Goal: Information Seeking & Learning: Understand process/instructions

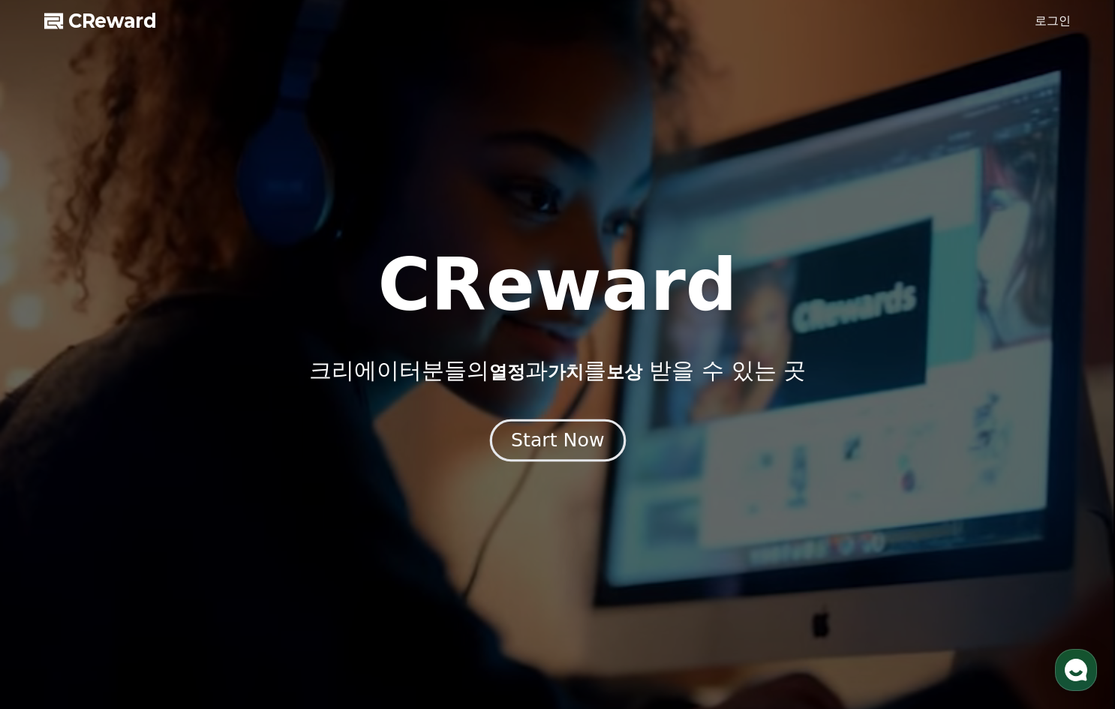
click at [584, 444] on div "Start Now" at bounding box center [557, 441] width 93 height 26
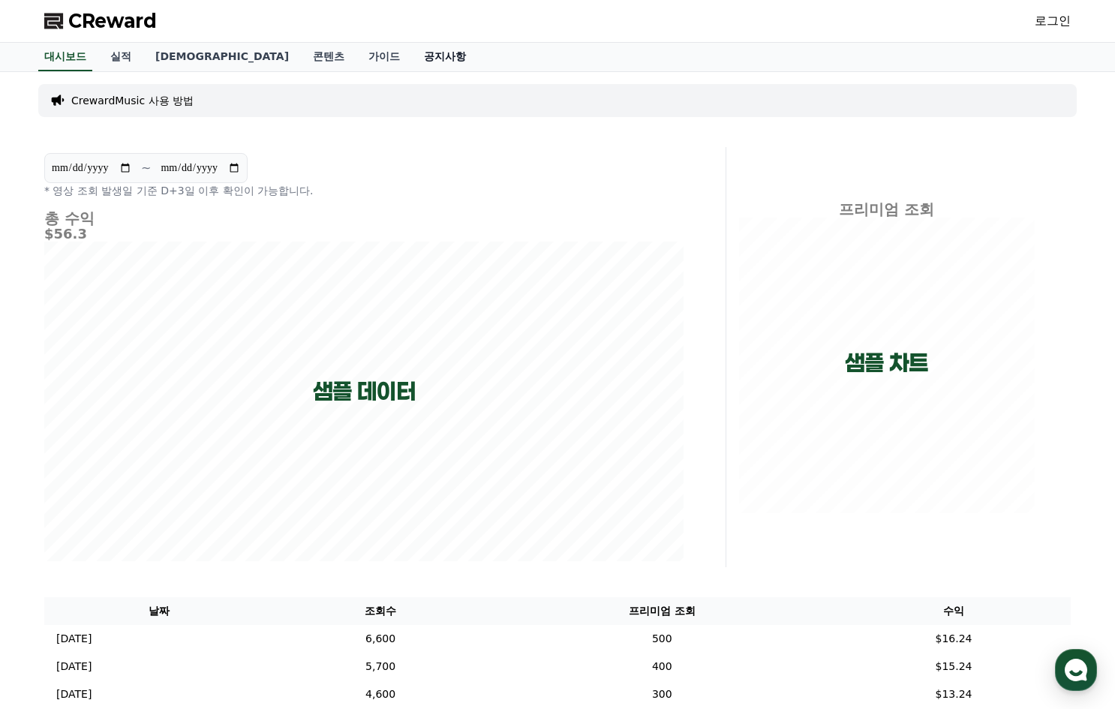
click at [412, 61] on link "공지사항" at bounding box center [445, 57] width 66 height 29
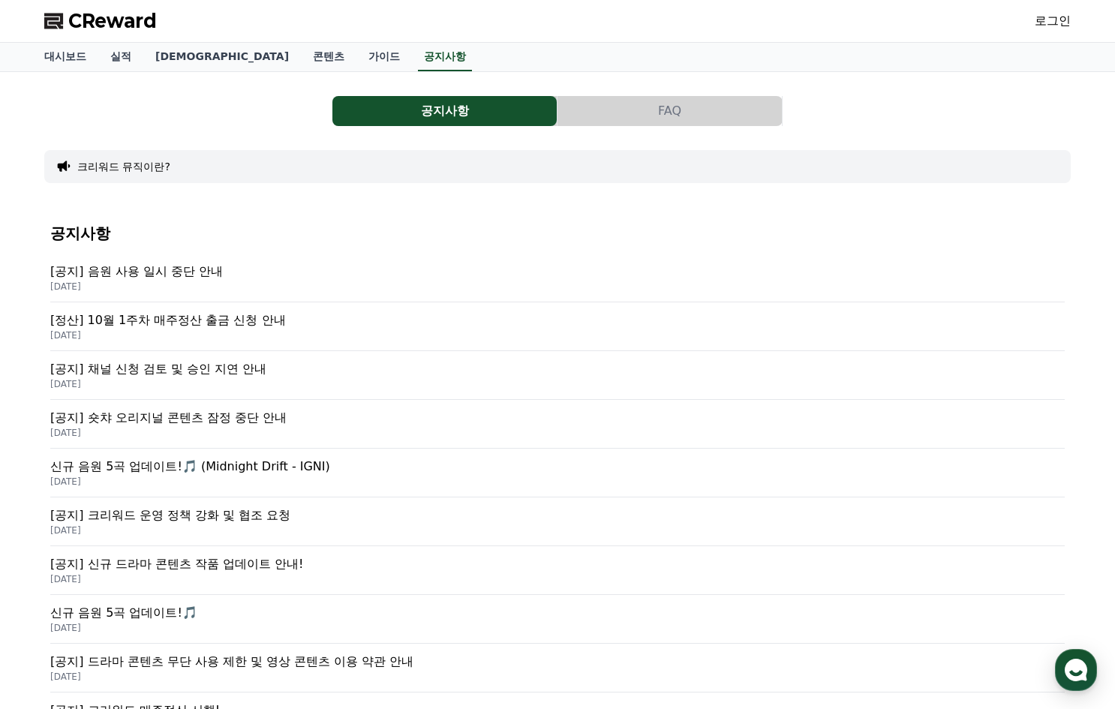
click at [180, 282] on p "[DATE]" at bounding box center [557, 287] width 1015 height 12
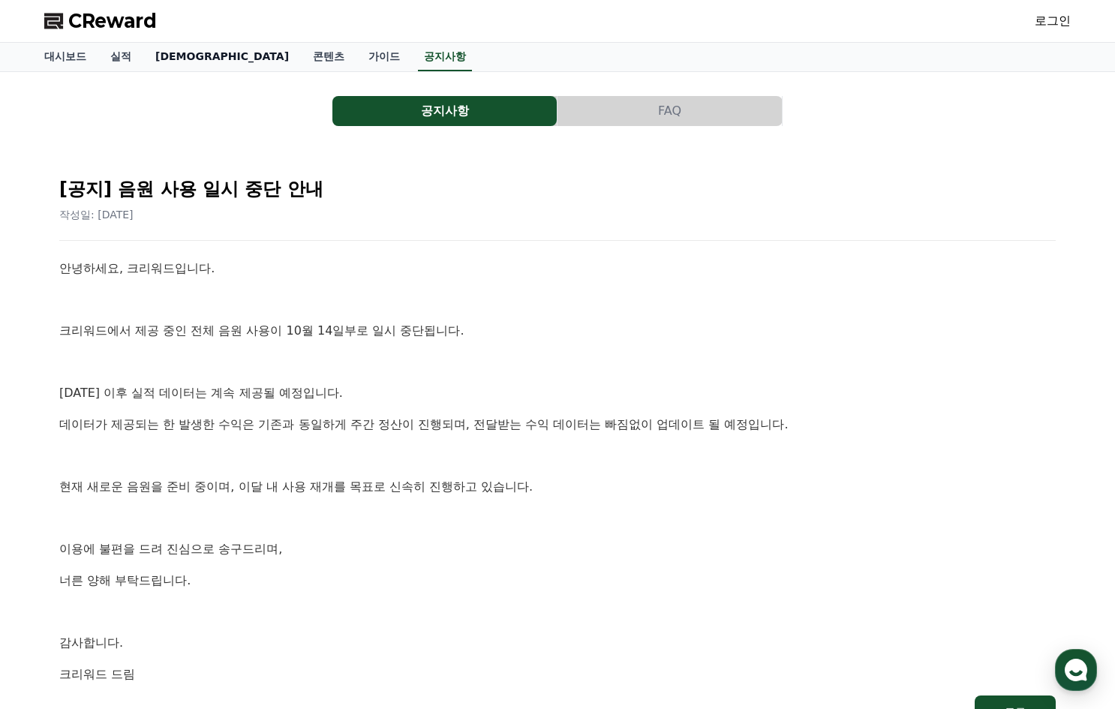
click at [164, 59] on link "[DEMOGRAPHIC_DATA]" at bounding box center [222, 57] width 158 height 29
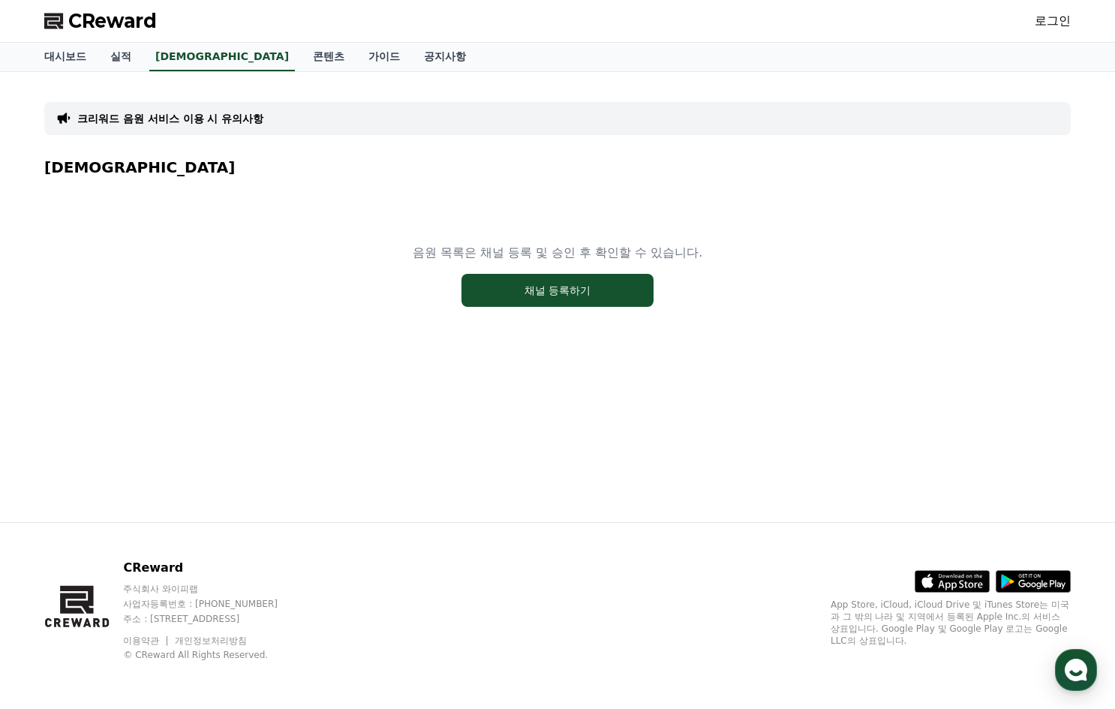
click at [233, 122] on p "크리워드 음원 서비스 이용 시 유의사항" at bounding box center [170, 118] width 186 height 15
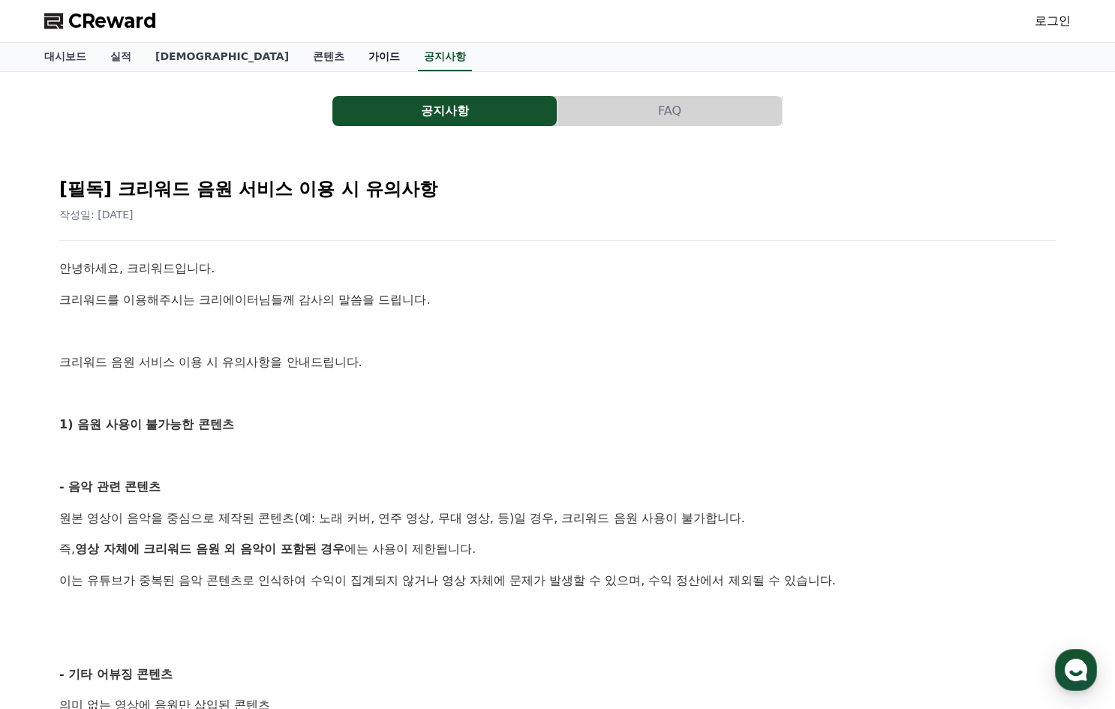
click at [357, 65] on link "가이드" at bounding box center [385, 57] width 56 height 29
